Goal: Ask a question

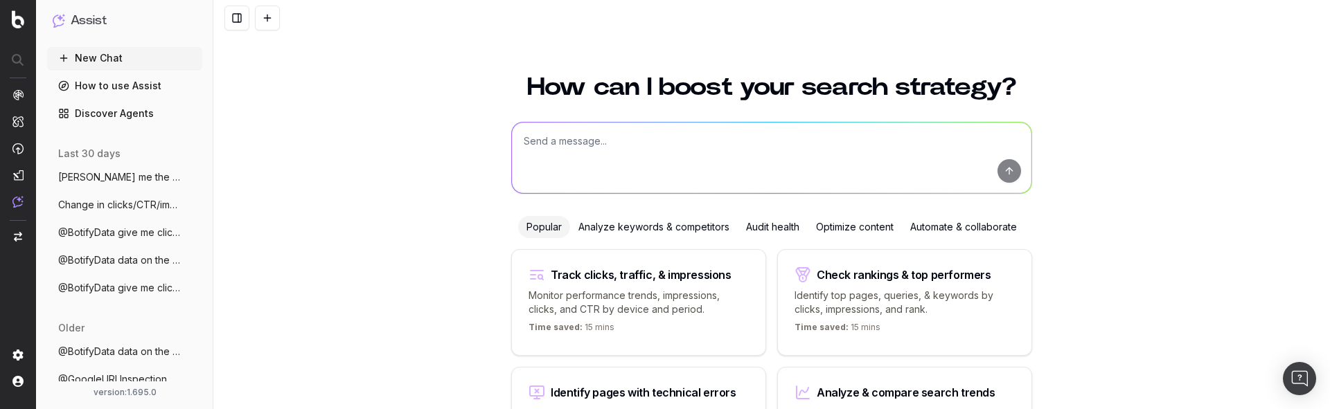
scroll to position [128, 0]
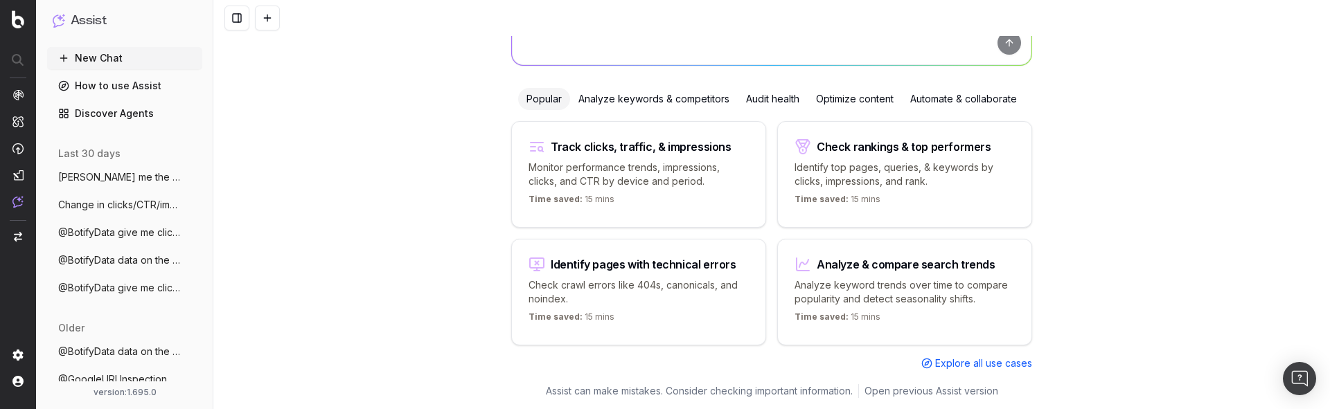
click at [75, 174] on span "[PERSON_NAME] me the clicks for tghe last 3 days" at bounding box center [119, 177] width 122 height 14
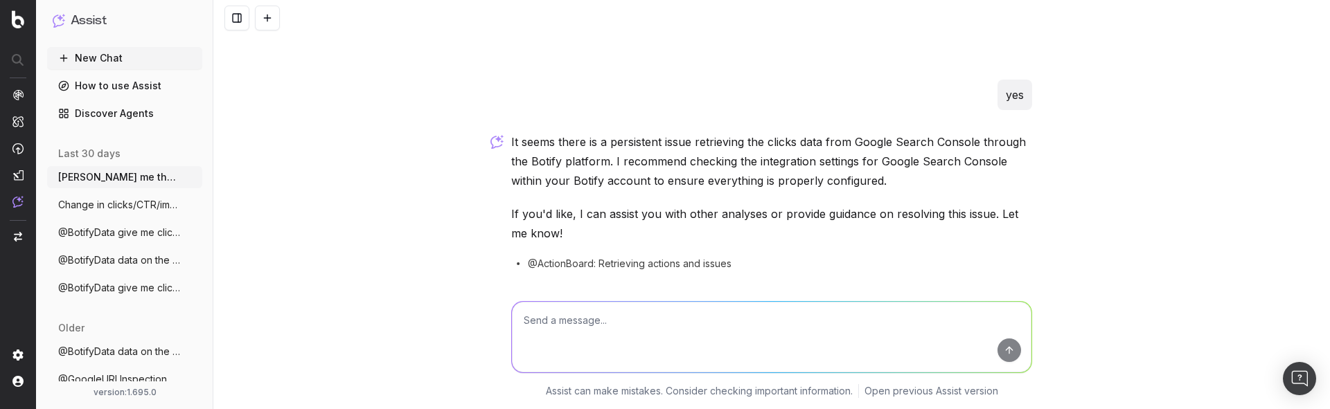
scroll to position [197, 0]
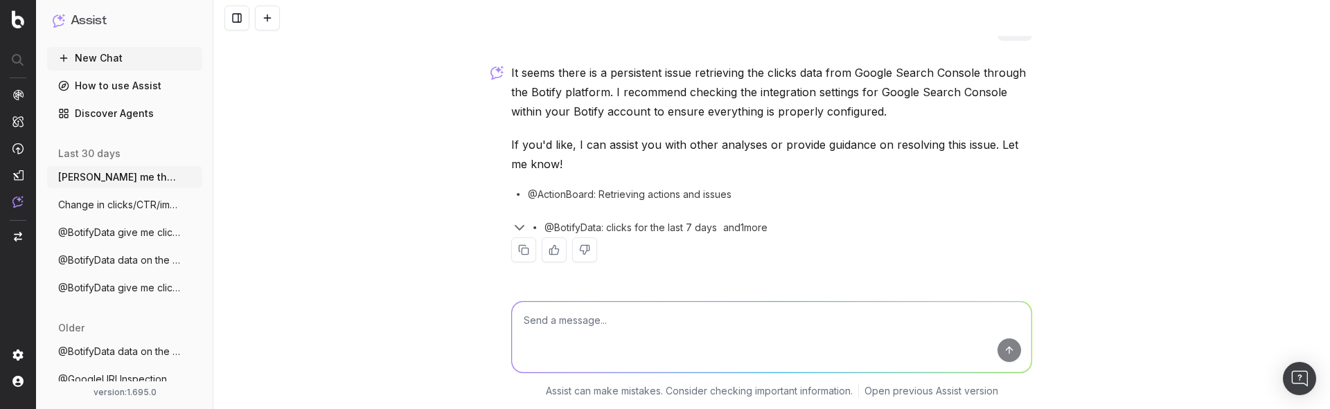
click at [67, 206] on span "Change in clicks/CTR/impressions over la" at bounding box center [119, 205] width 122 height 14
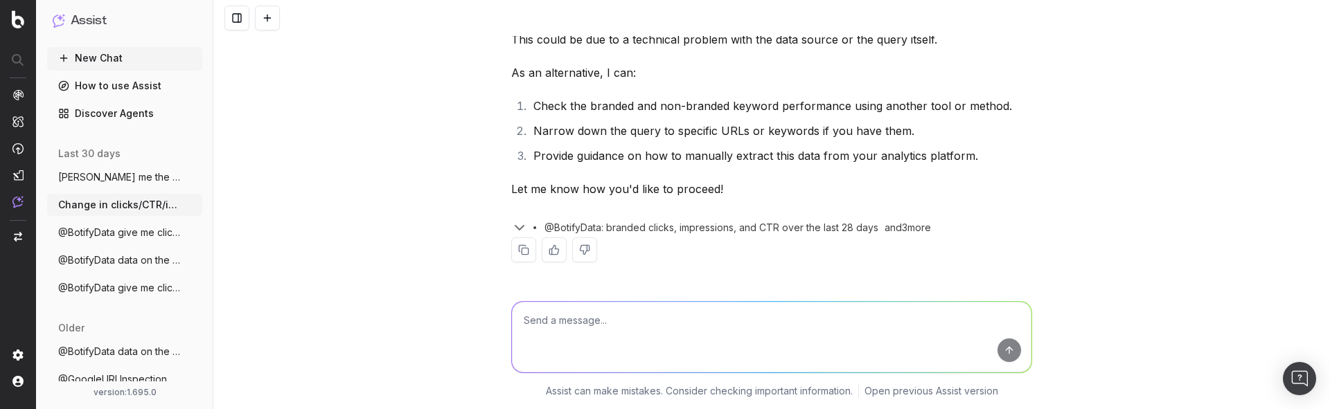
scroll to position [78, 0]
click at [84, 235] on span "@BotifyData give me click by url last se" at bounding box center [119, 233] width 122 height 14
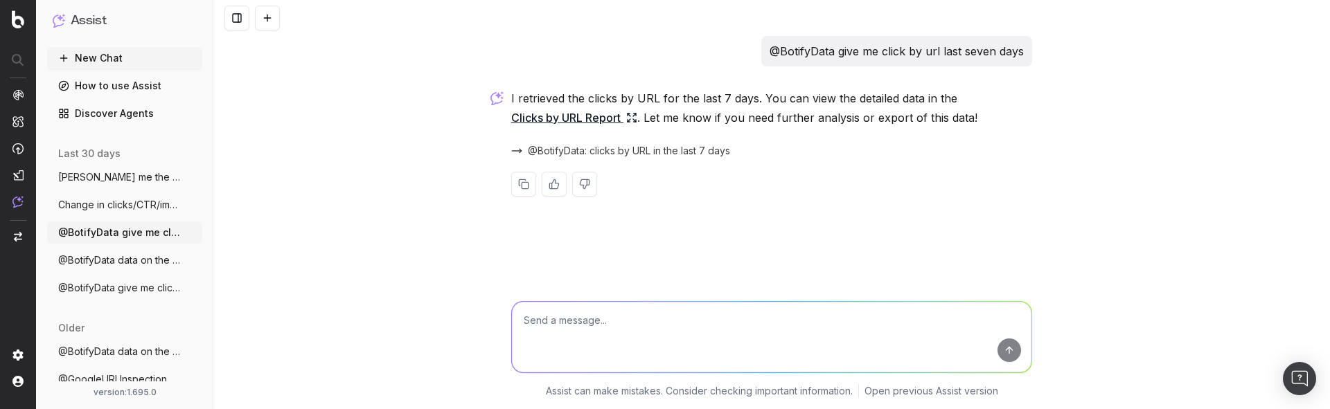
click at [95, 265] on span "@BotifyData data on the clicks and impre" at bounding box center [119, 260] width 122 height 14
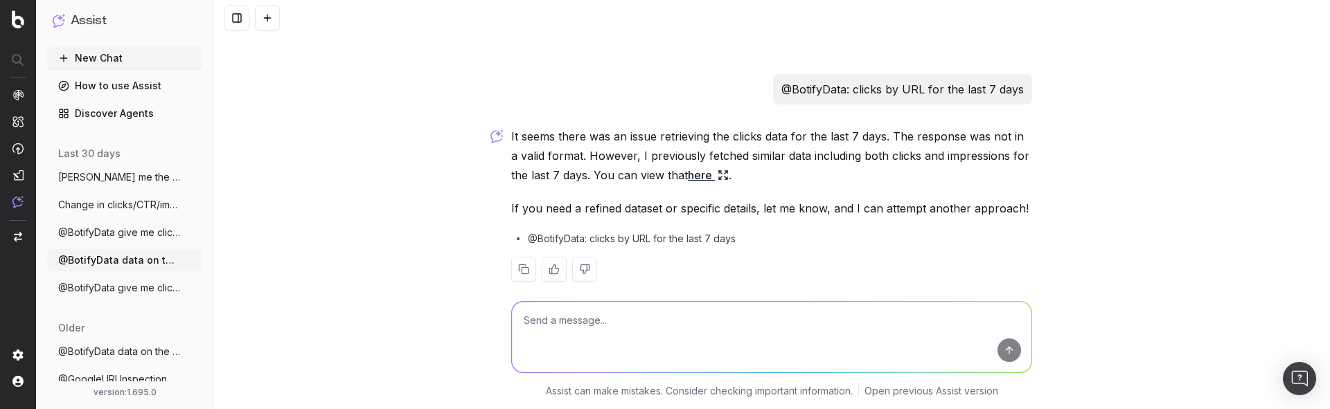
click at [87, 280] on button "@BotifyData give me click by day last se" at bounding box center [124, 288] width 155 height 22
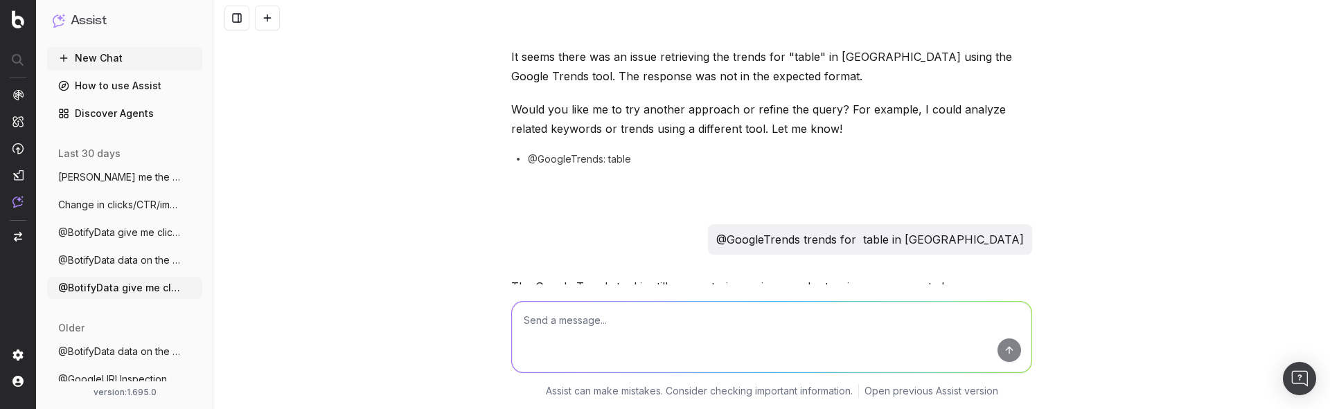
scroll to position [1068, 0]
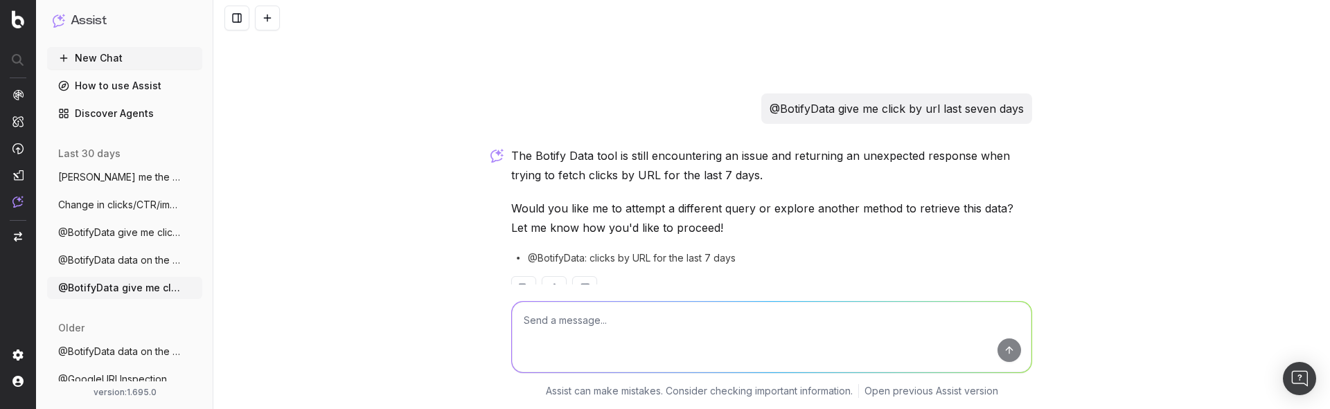
click at [99, 64] on button "New Chat" at bounding box center [124, 58] width 155 height 22
